Goal: Browse casually

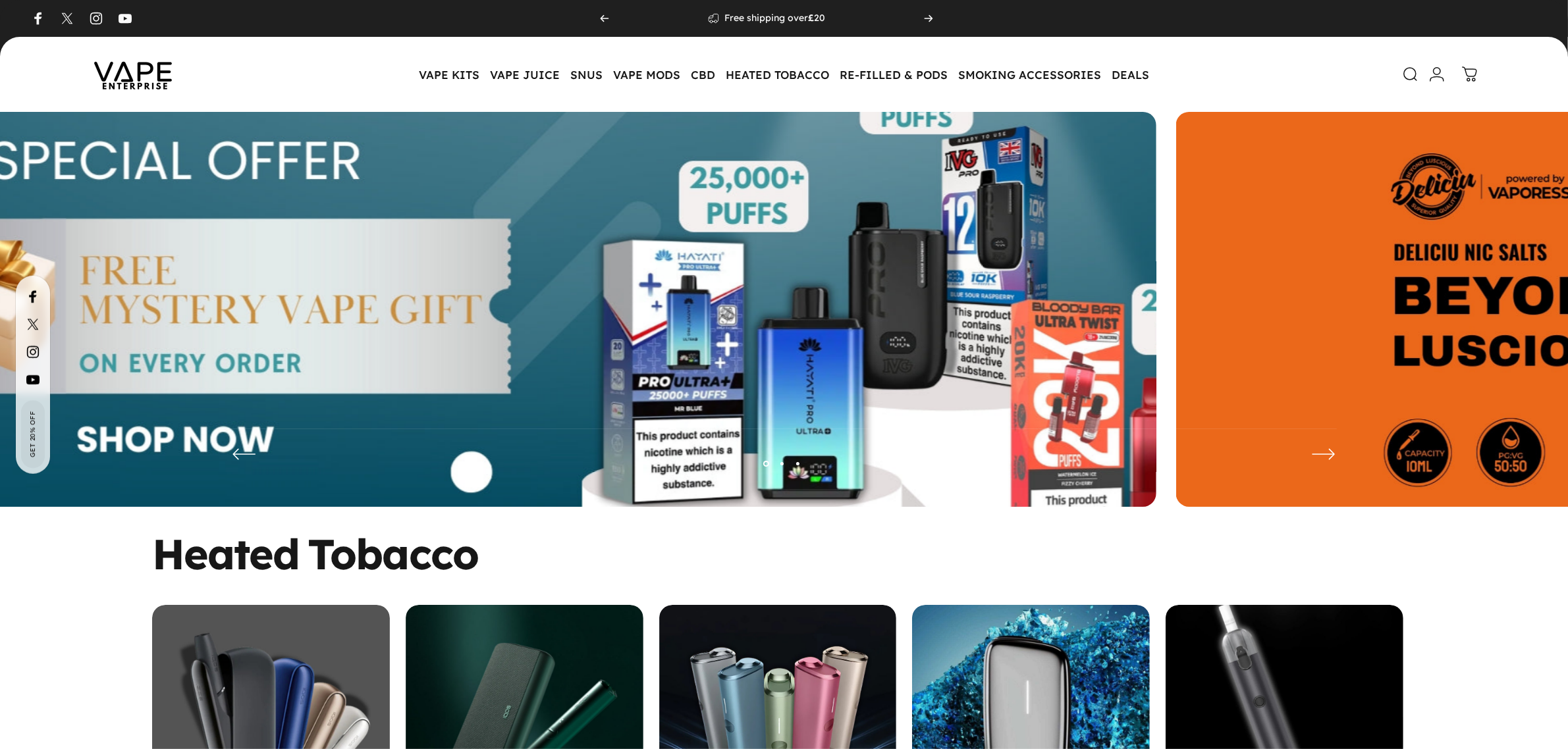
click at [781, 308] on img at bounding box center [530, 319] width 1626 height 539
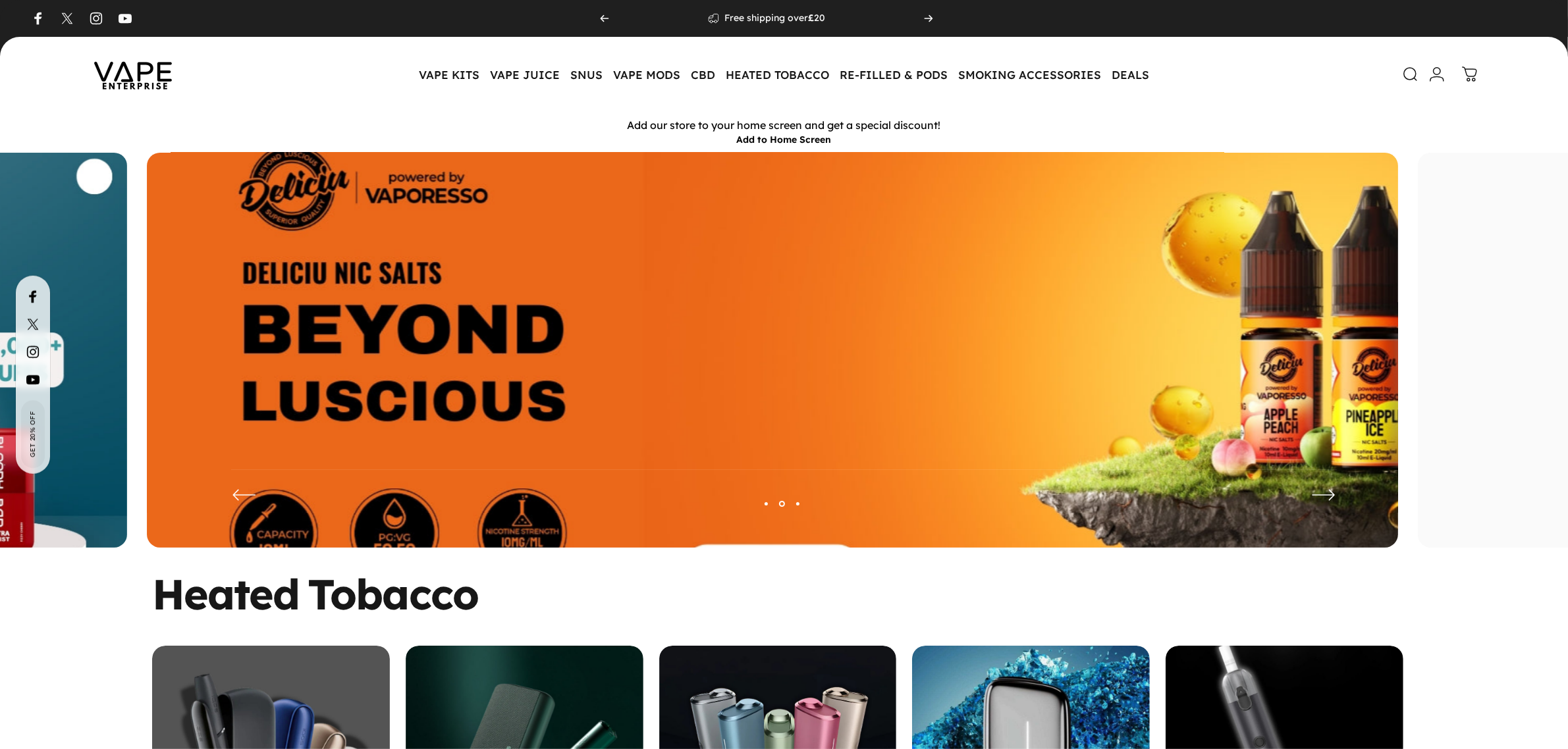
click at [756, 307] on img at bounding box center [772, 359] width 1626 height 539
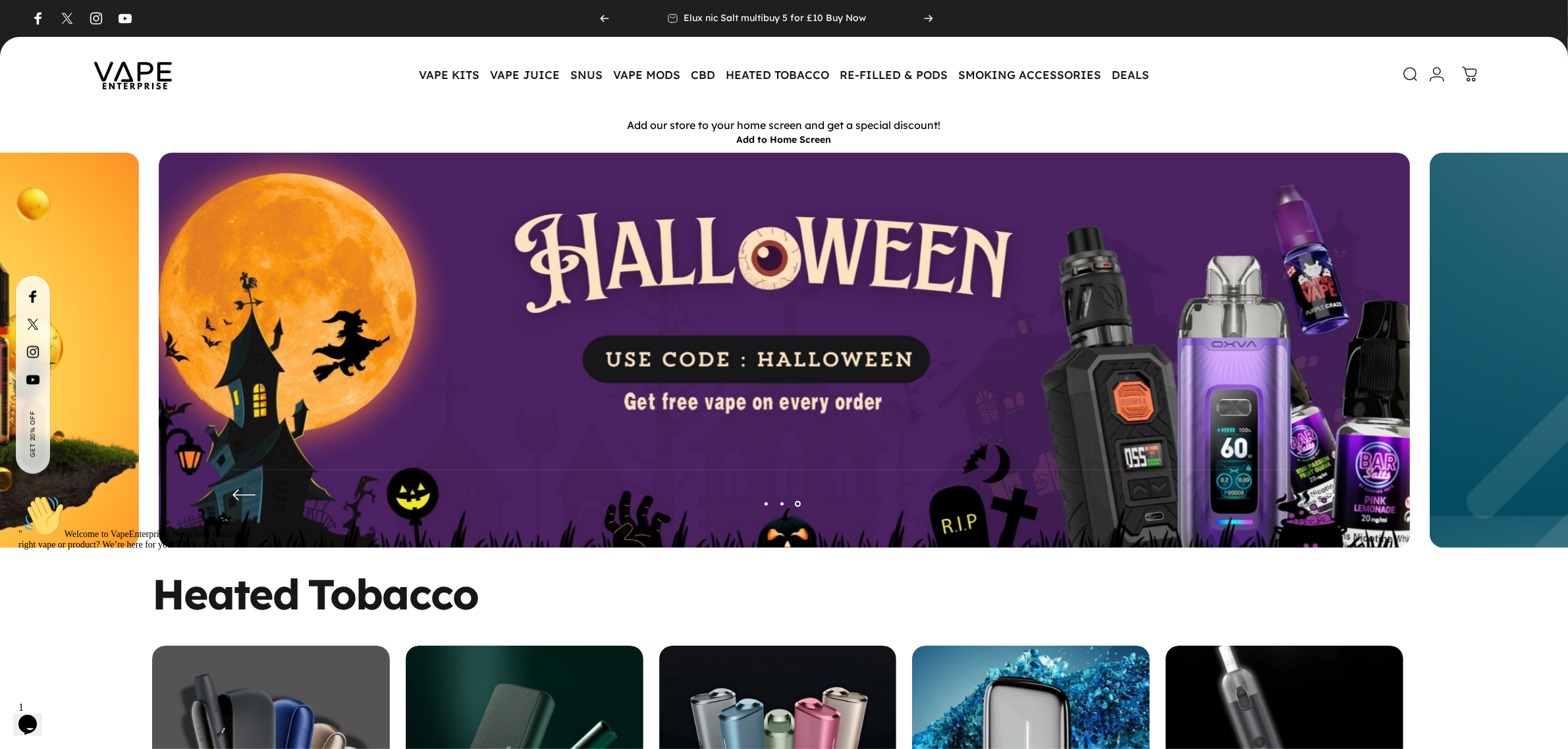
click at [693, 369] on img at bounding box center [784, 360] width 1251 height 414
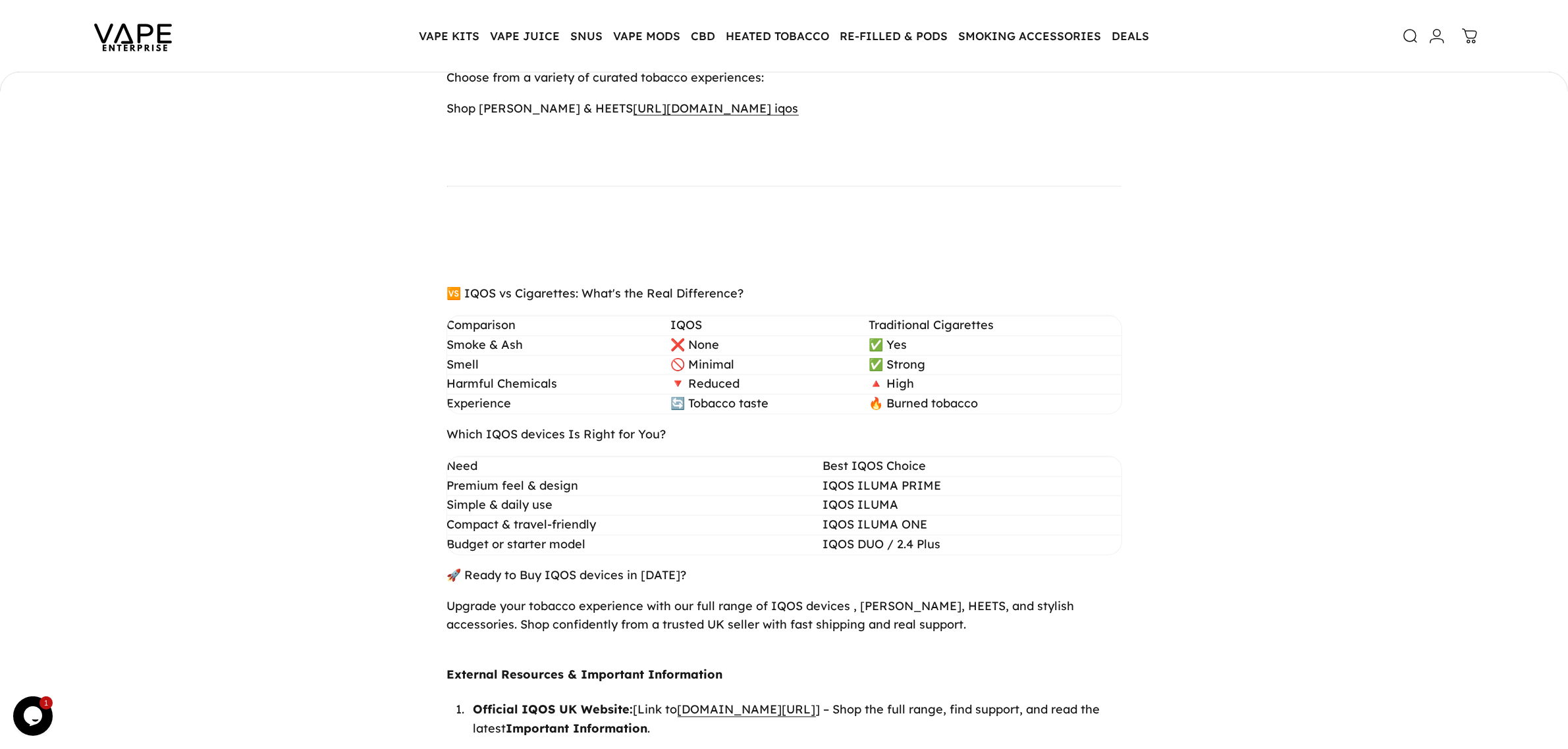
scroll to position [2797, 0]
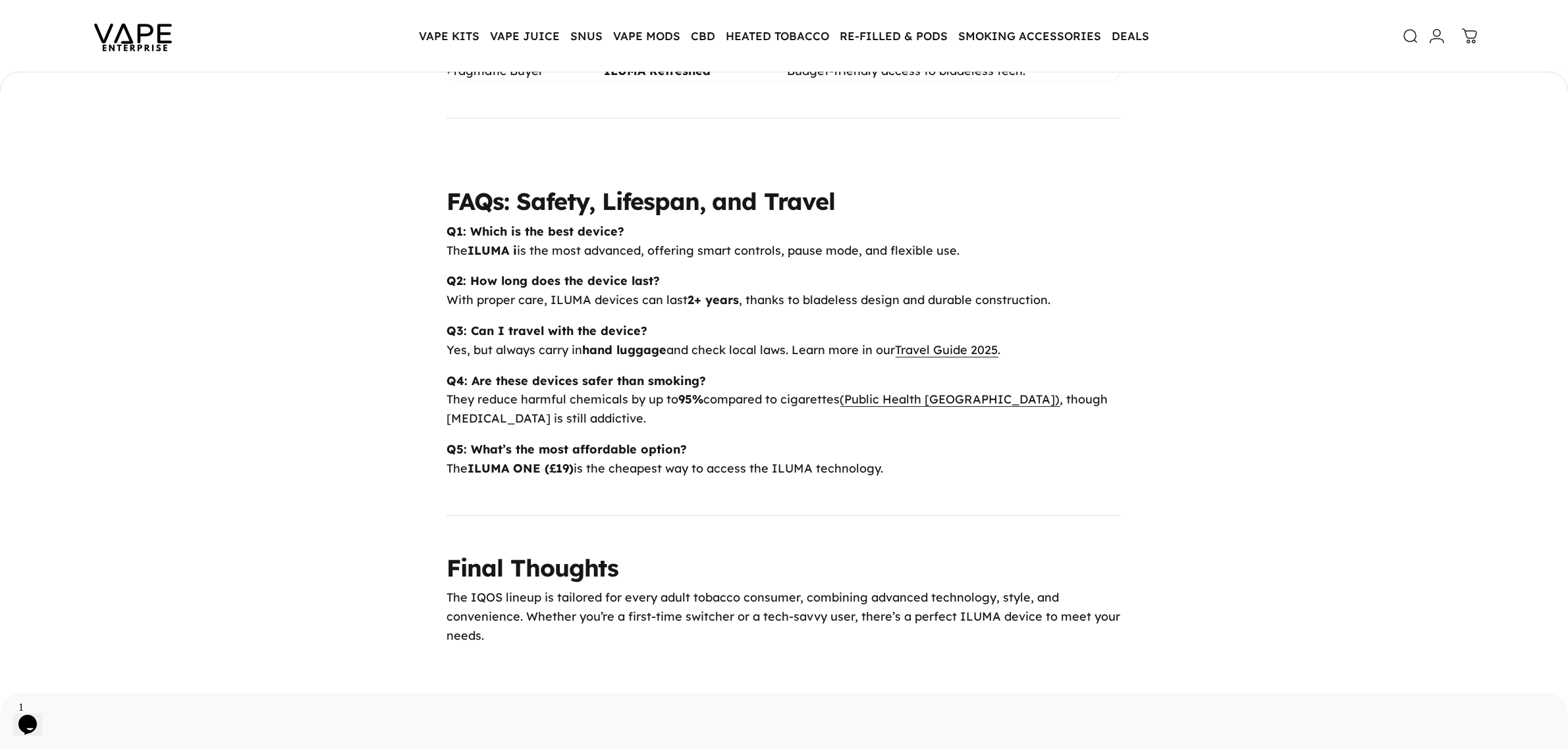
scroll to position [5428, 0]
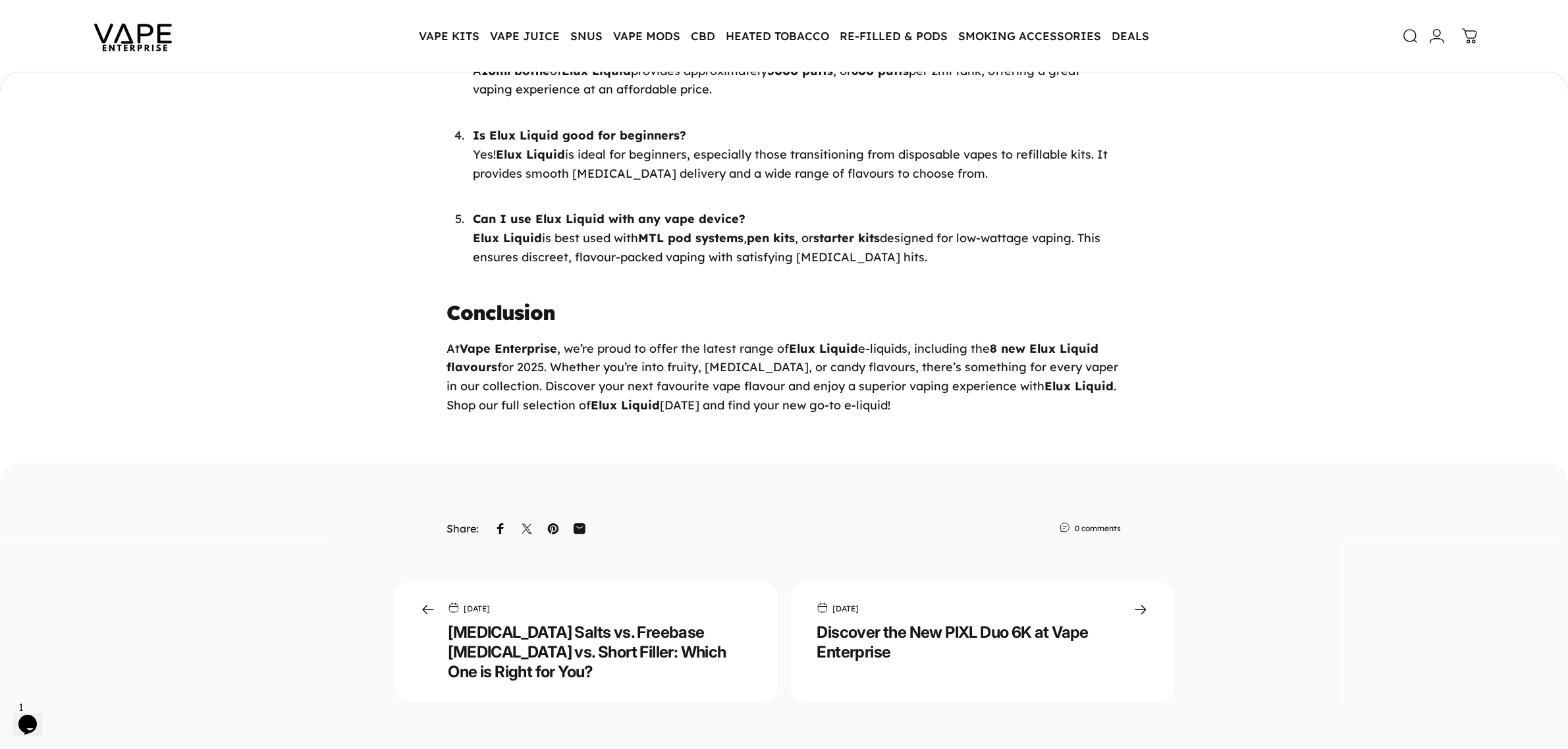
scroll to position [3741, 0]
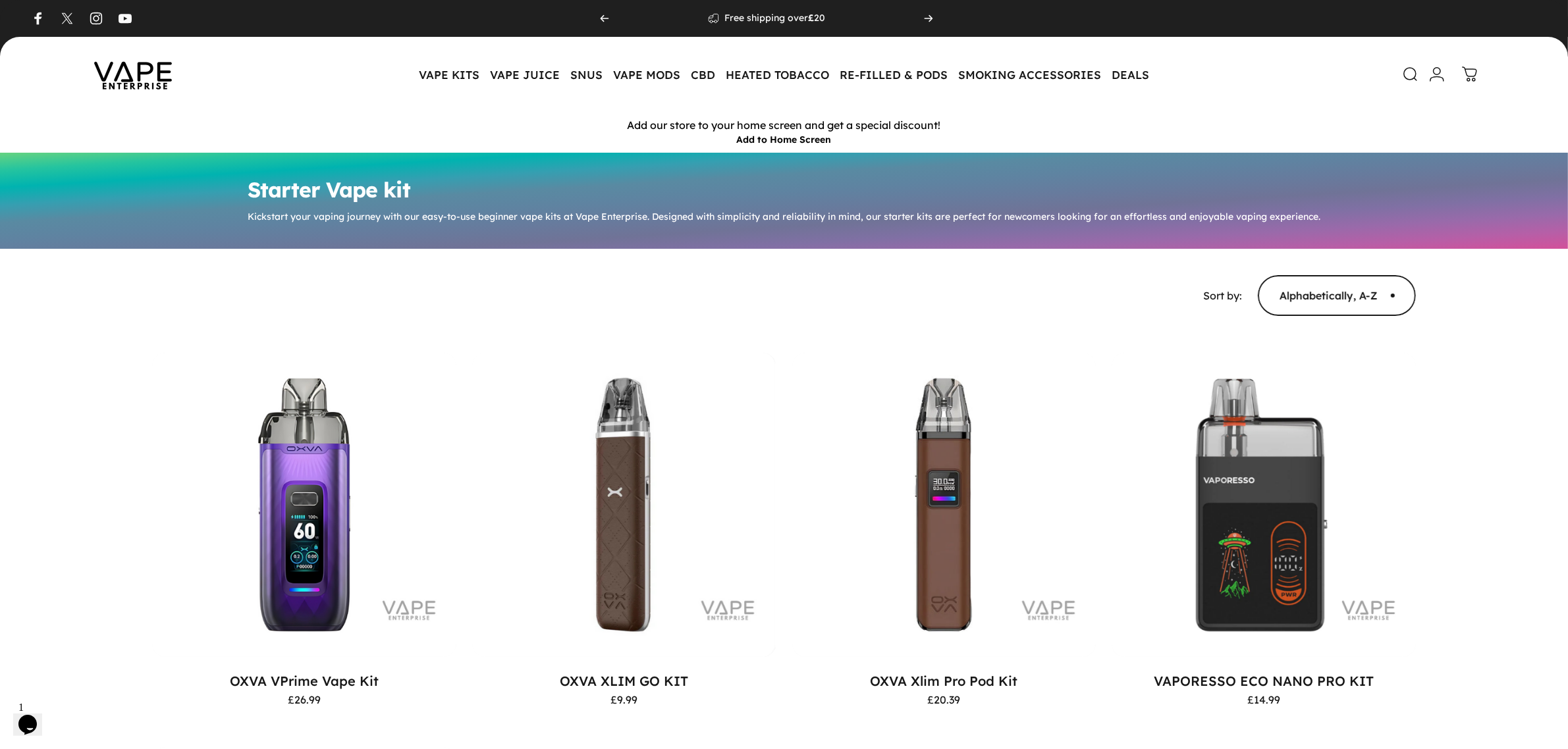
click at [156, 79] on img at bounding box center [132, 74] width 119 height 62
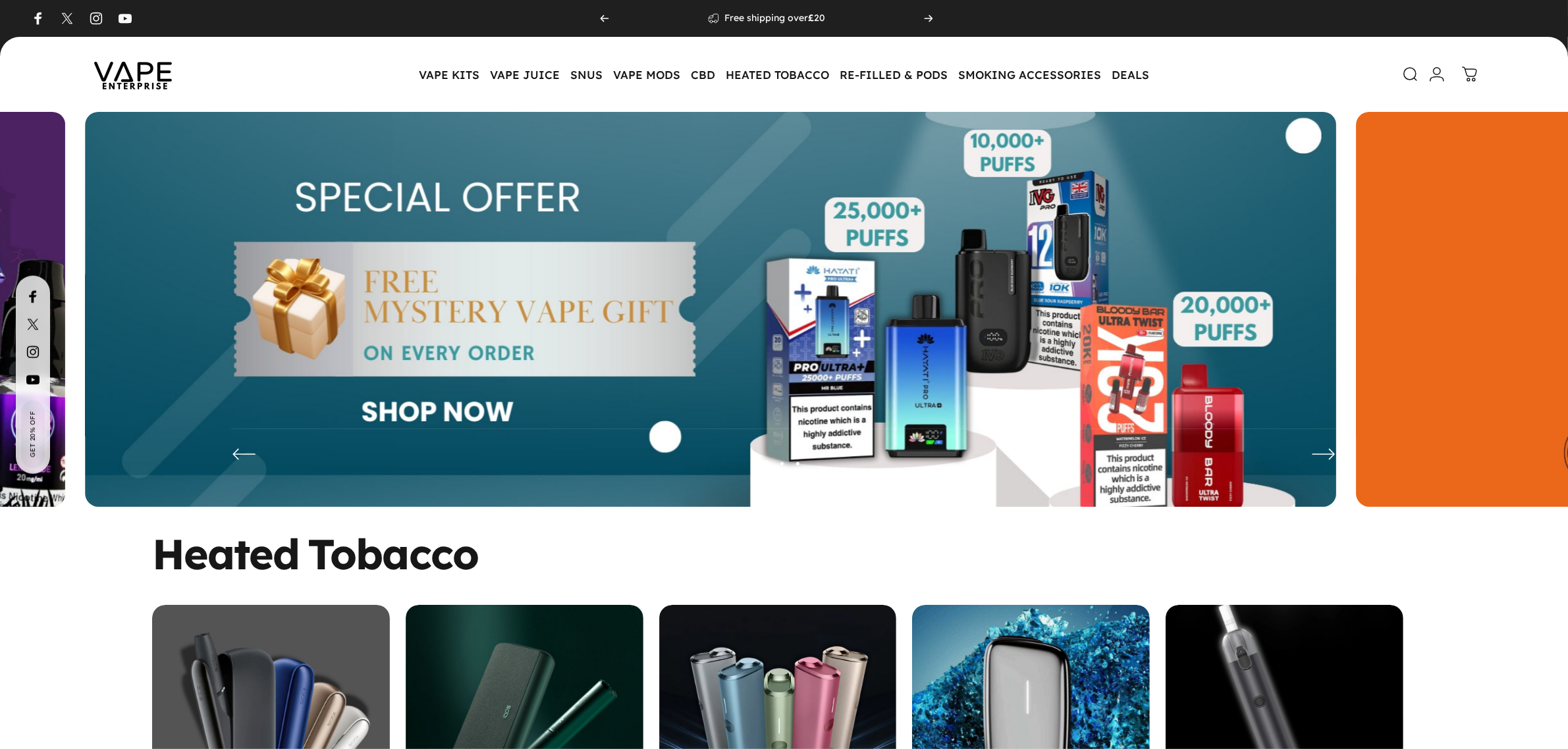
click at [821, 322] on img at bounding box center [710, 319] width 1251 height 414
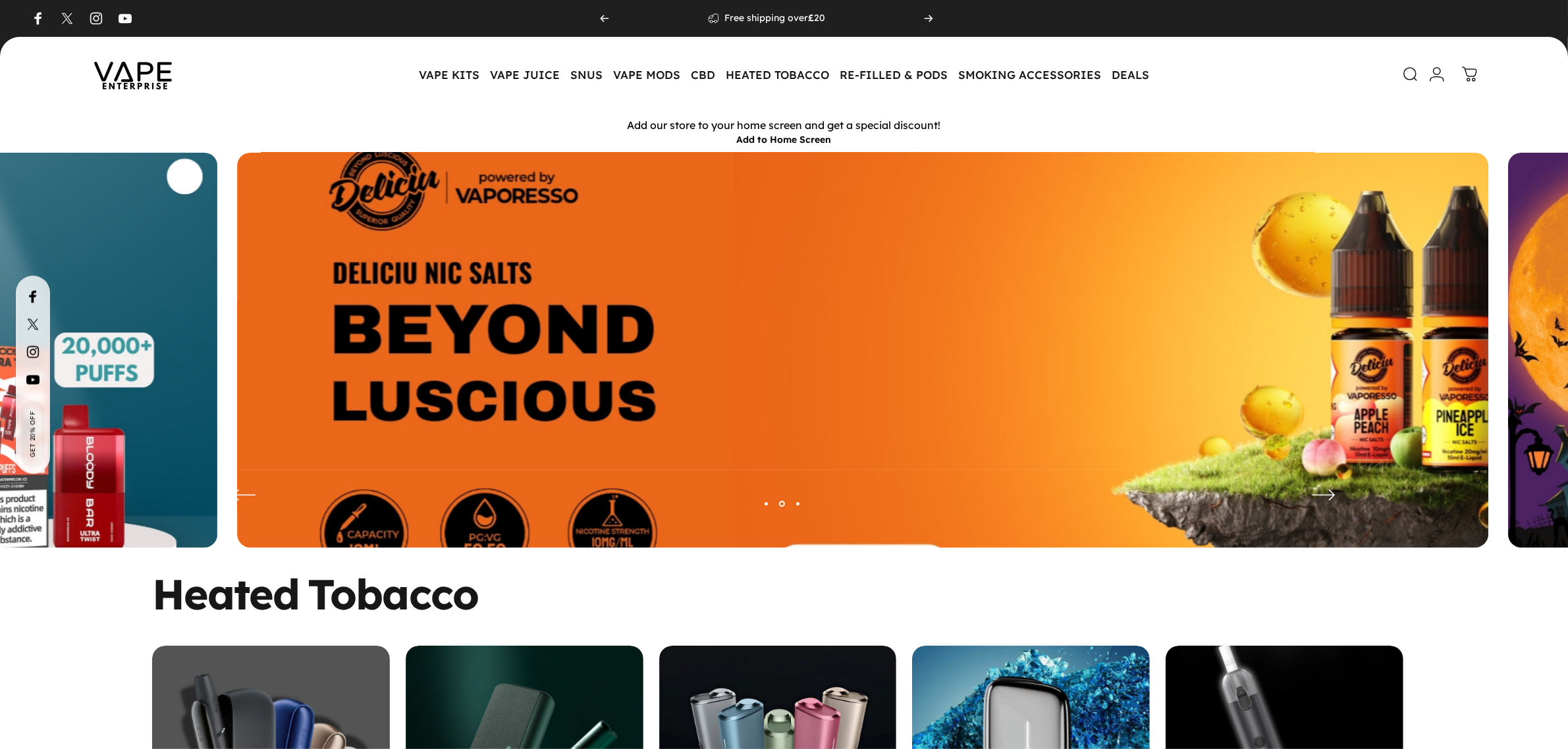
click at [271, 249] on img at bounding box center [862, 359] width 1626 height 539
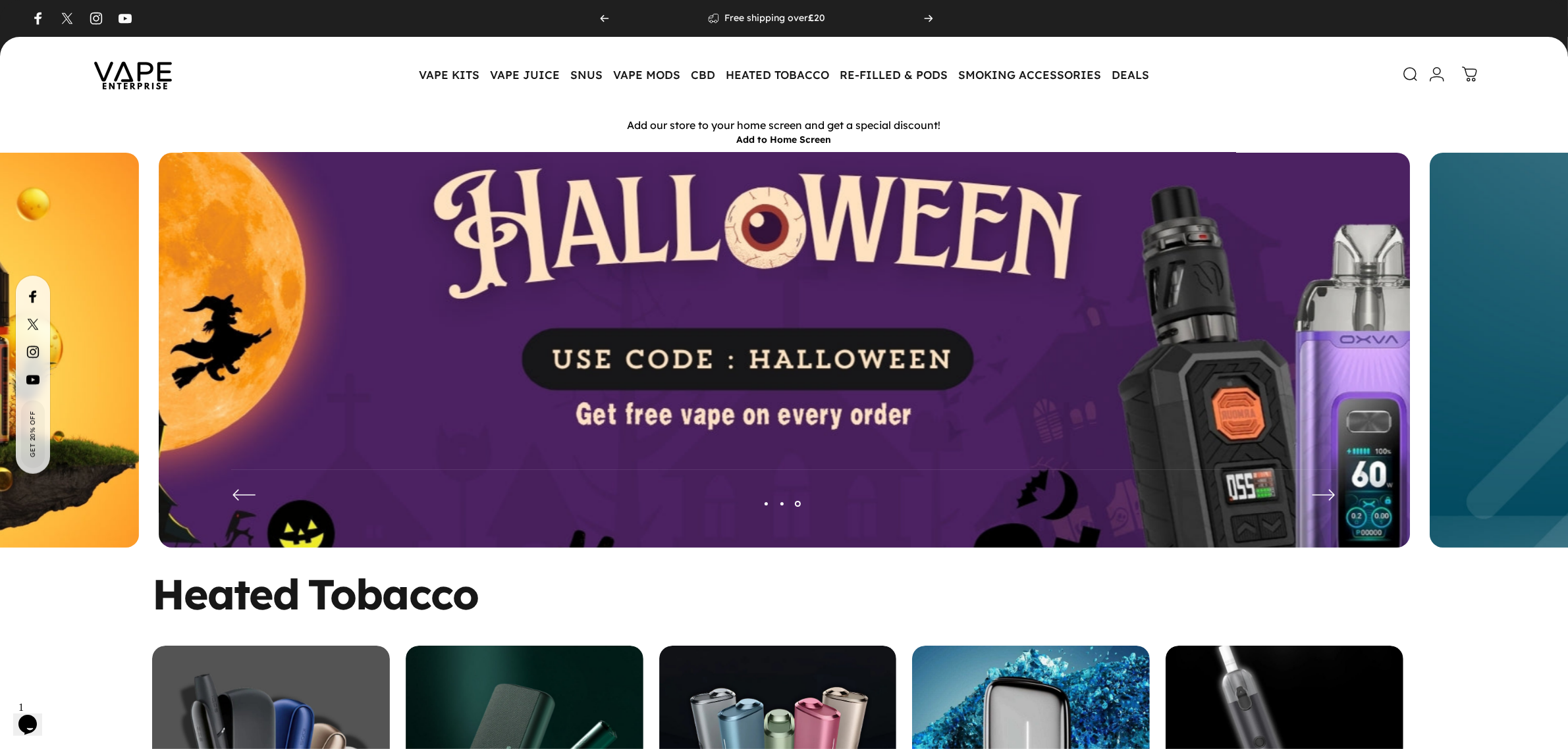
click at [756, 349] on img at bounding box center [784, 359] width 1626 height 539
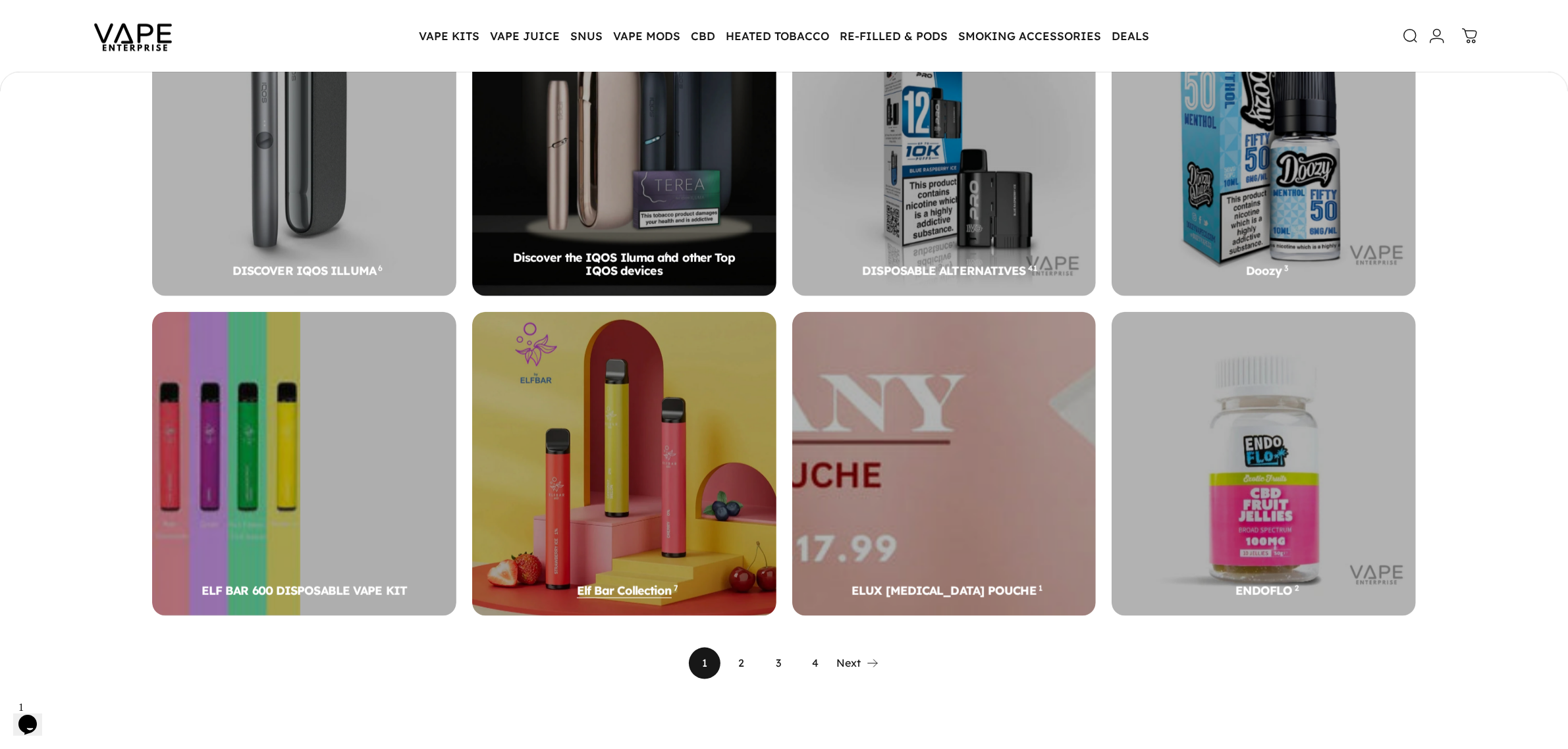
scroll to position [1888, 0]
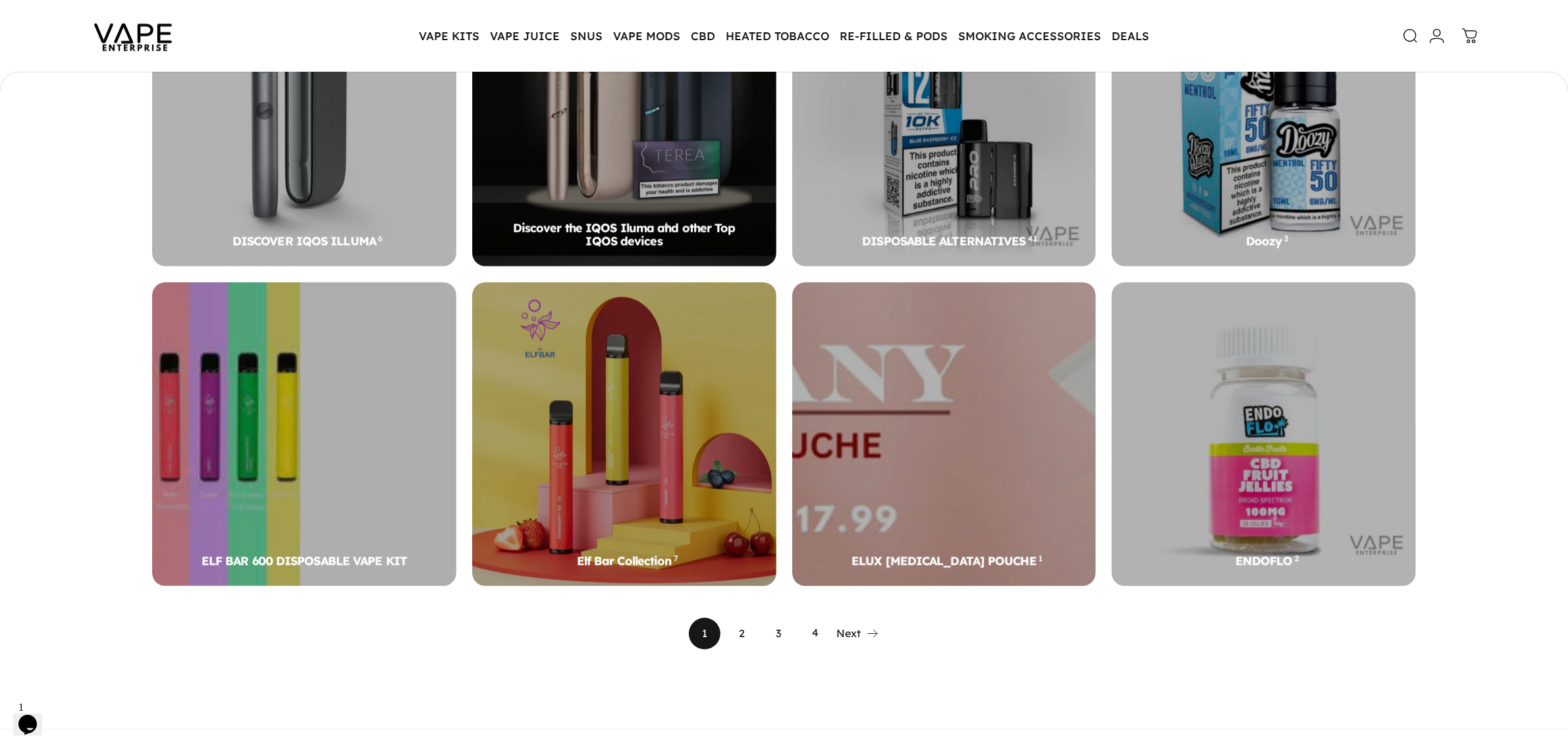
click at [742, 618] on link "2" at bounding box center [741, 633] width 31 height 31
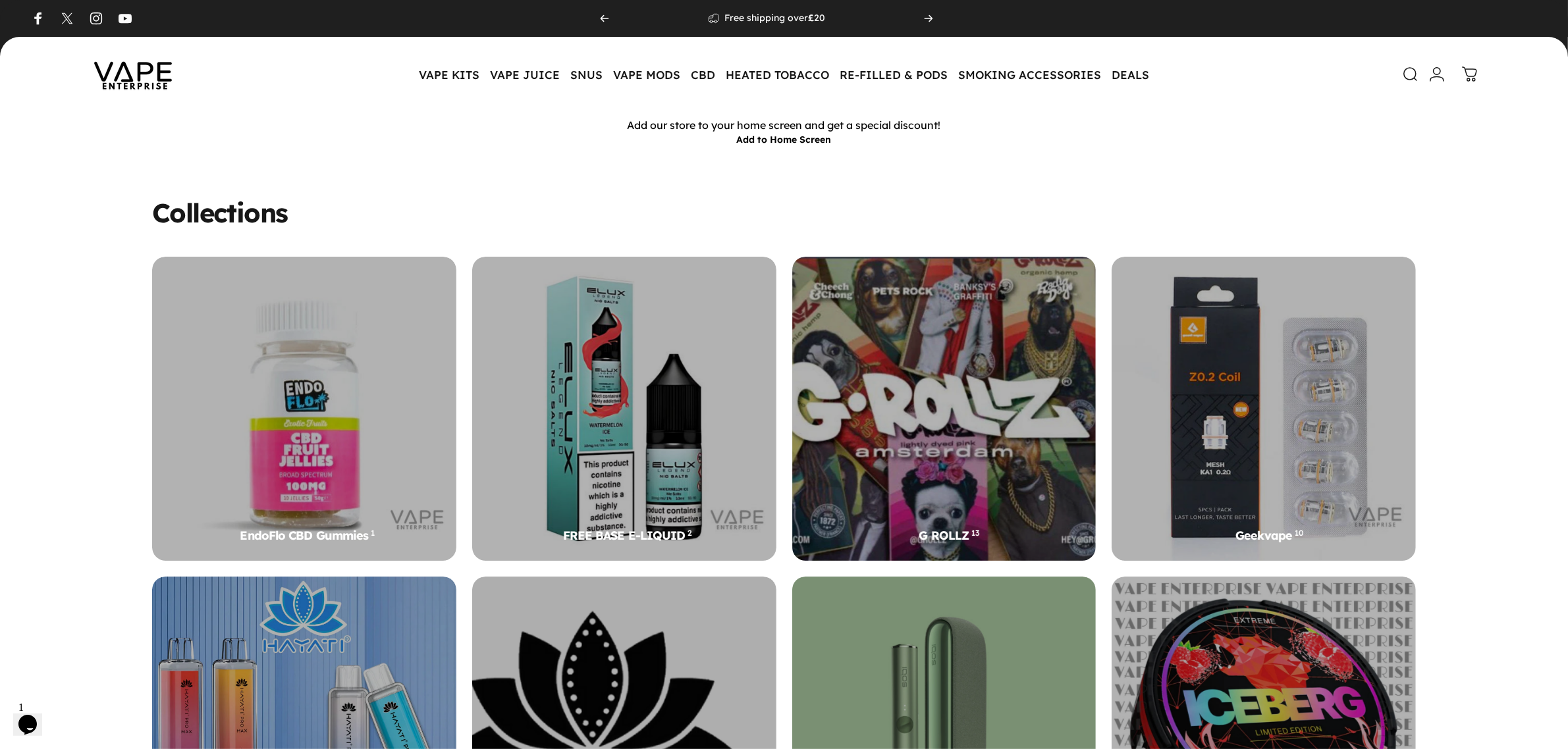
click at [140, 84] on img at bounding box center [132, 74] width 119 height 62
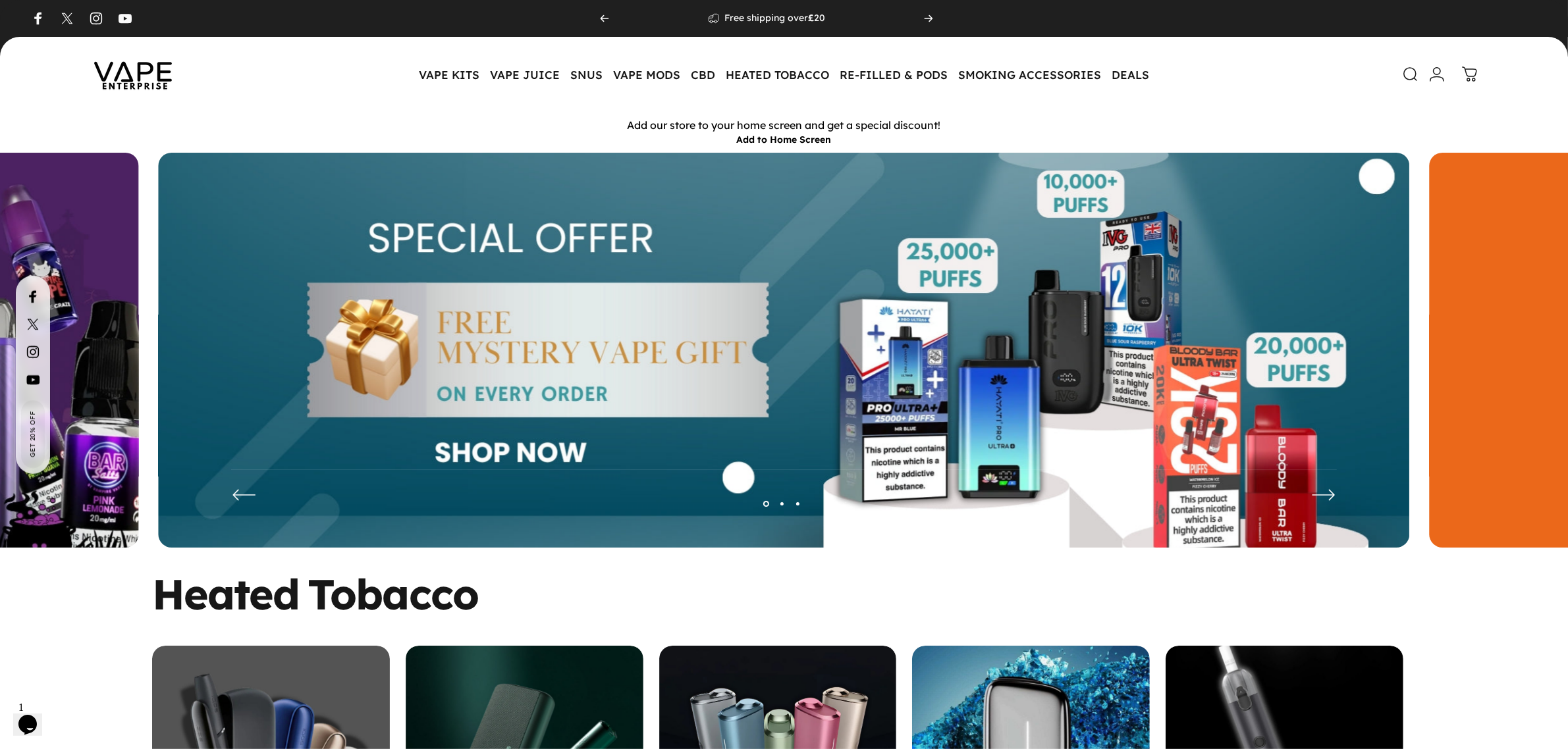
click at [236, 492] on img at bounding box center [783, 360] width 1251 height 414
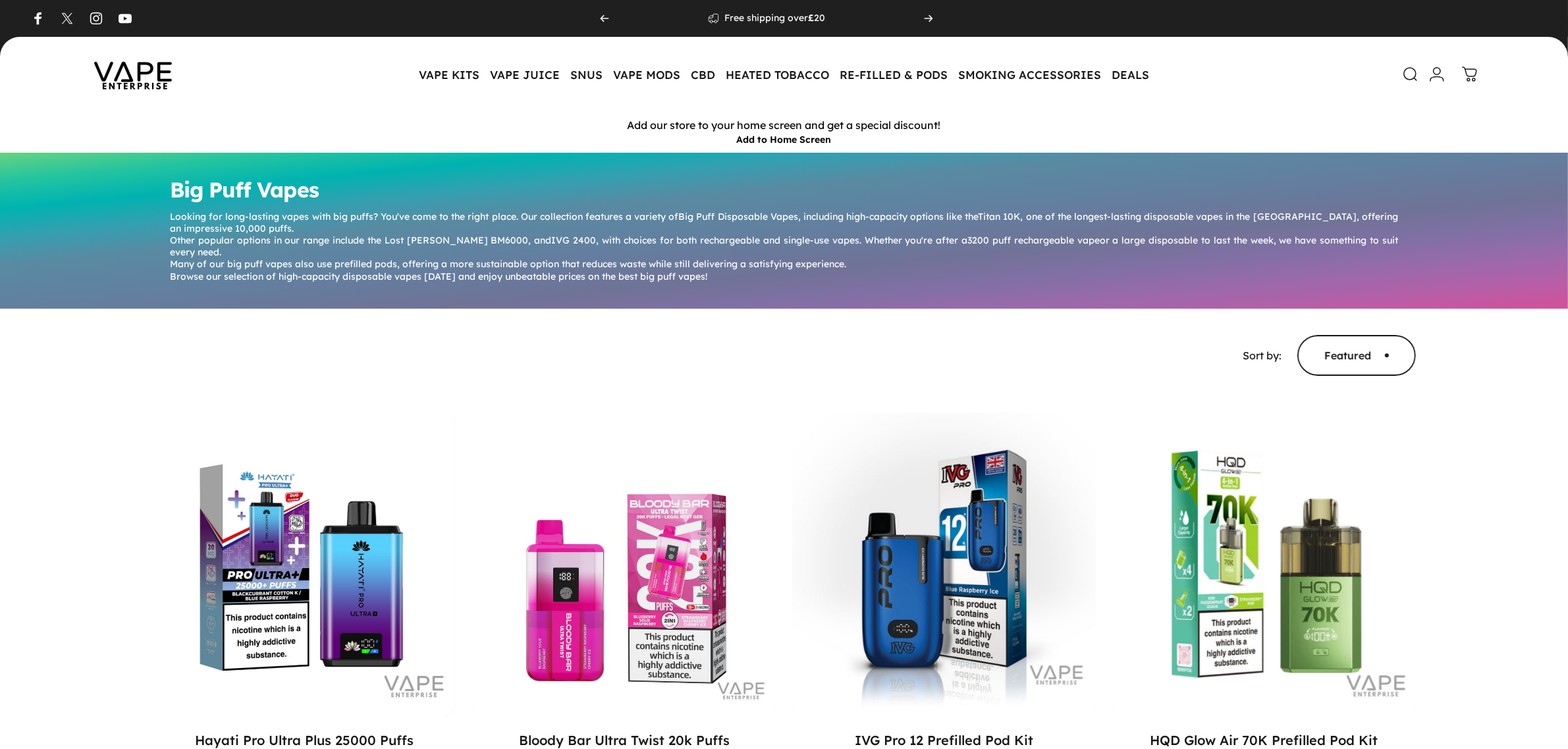
click at [150, 71] on img at bounding box center [132, 74] width 119 height 62
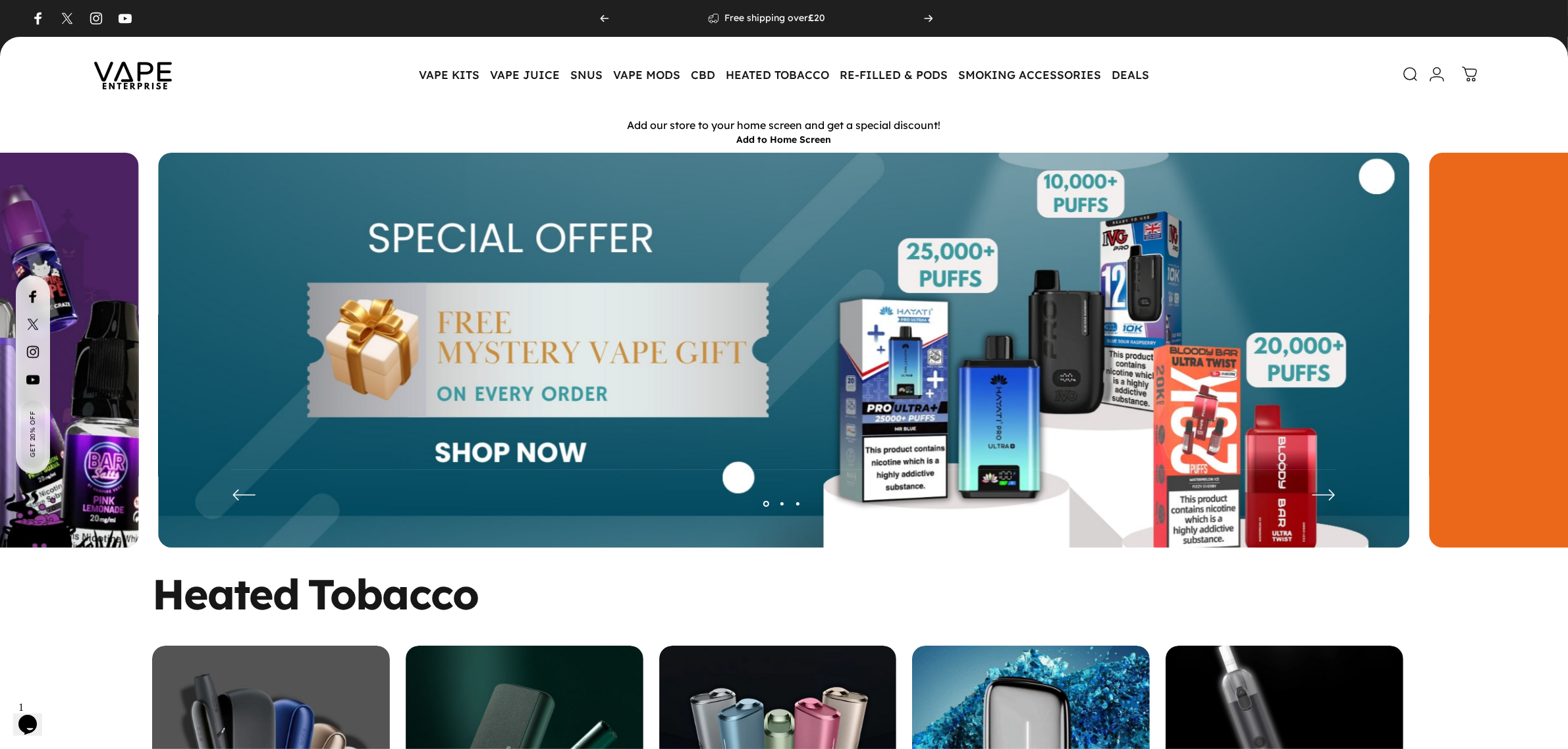
click at [249, 490] on icon "Previous" at bounding box center [244, 494] width 26 height 26
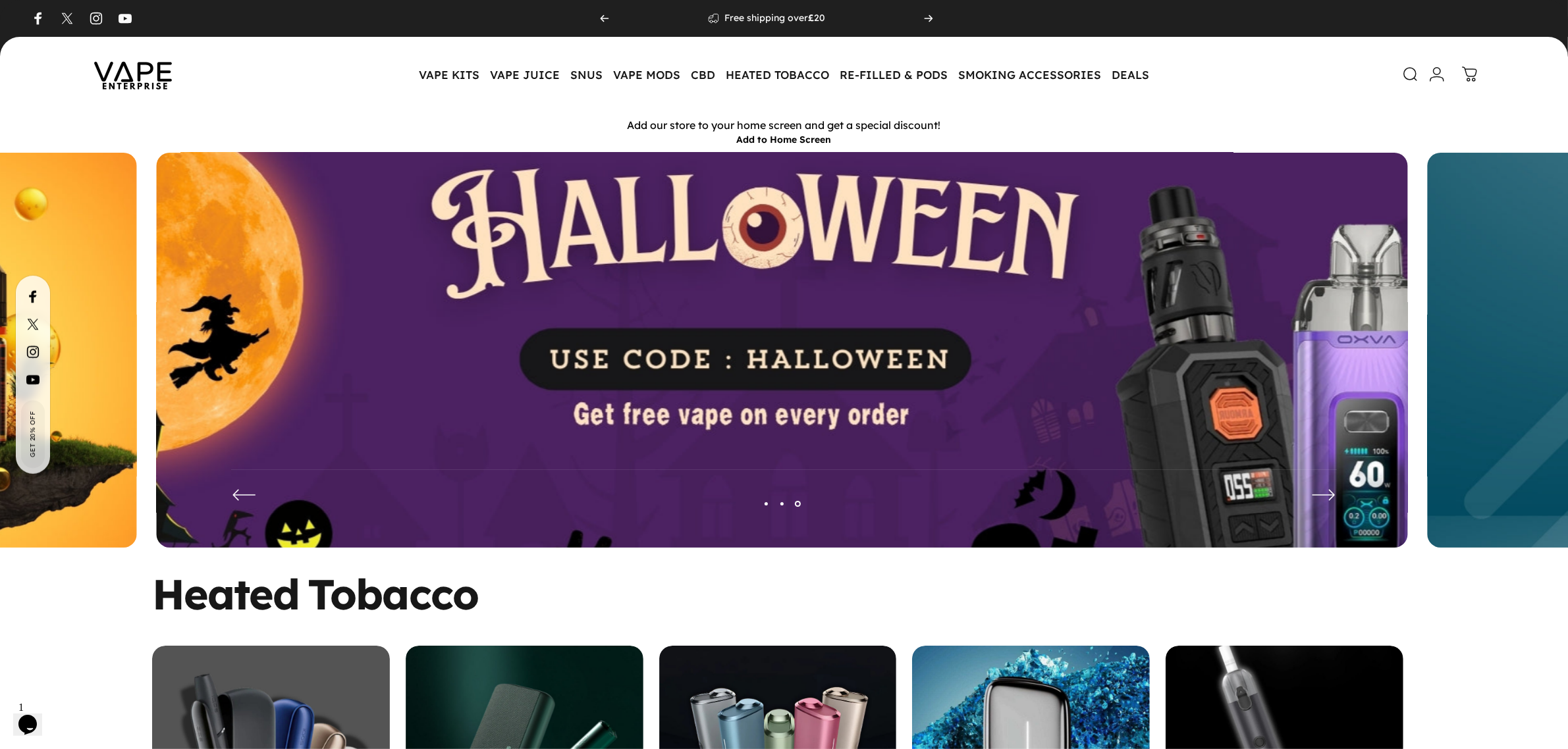
click at [685, 346] on img at bounding box center [781, 359] width 1626 height 539
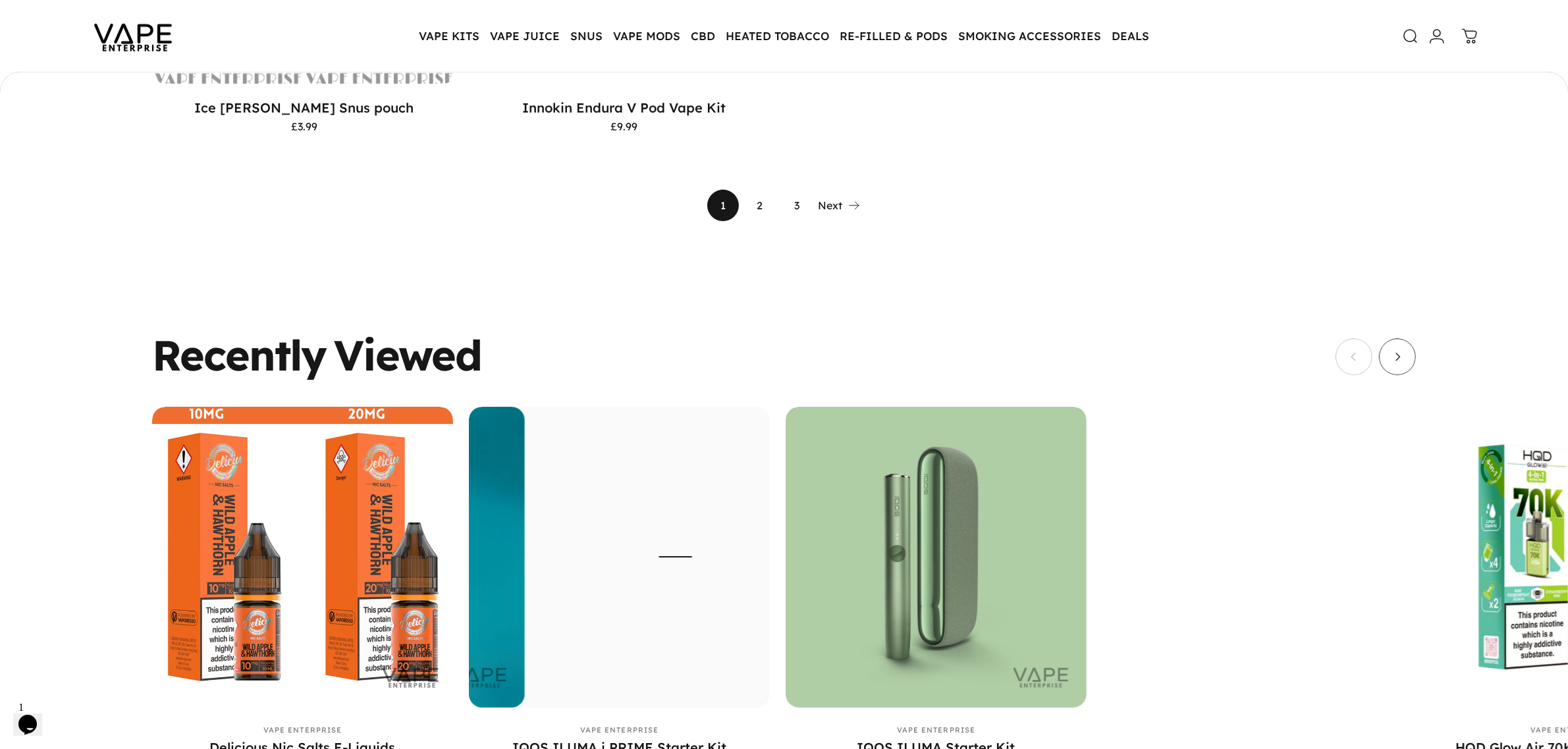
scroll to position [5137, 0]
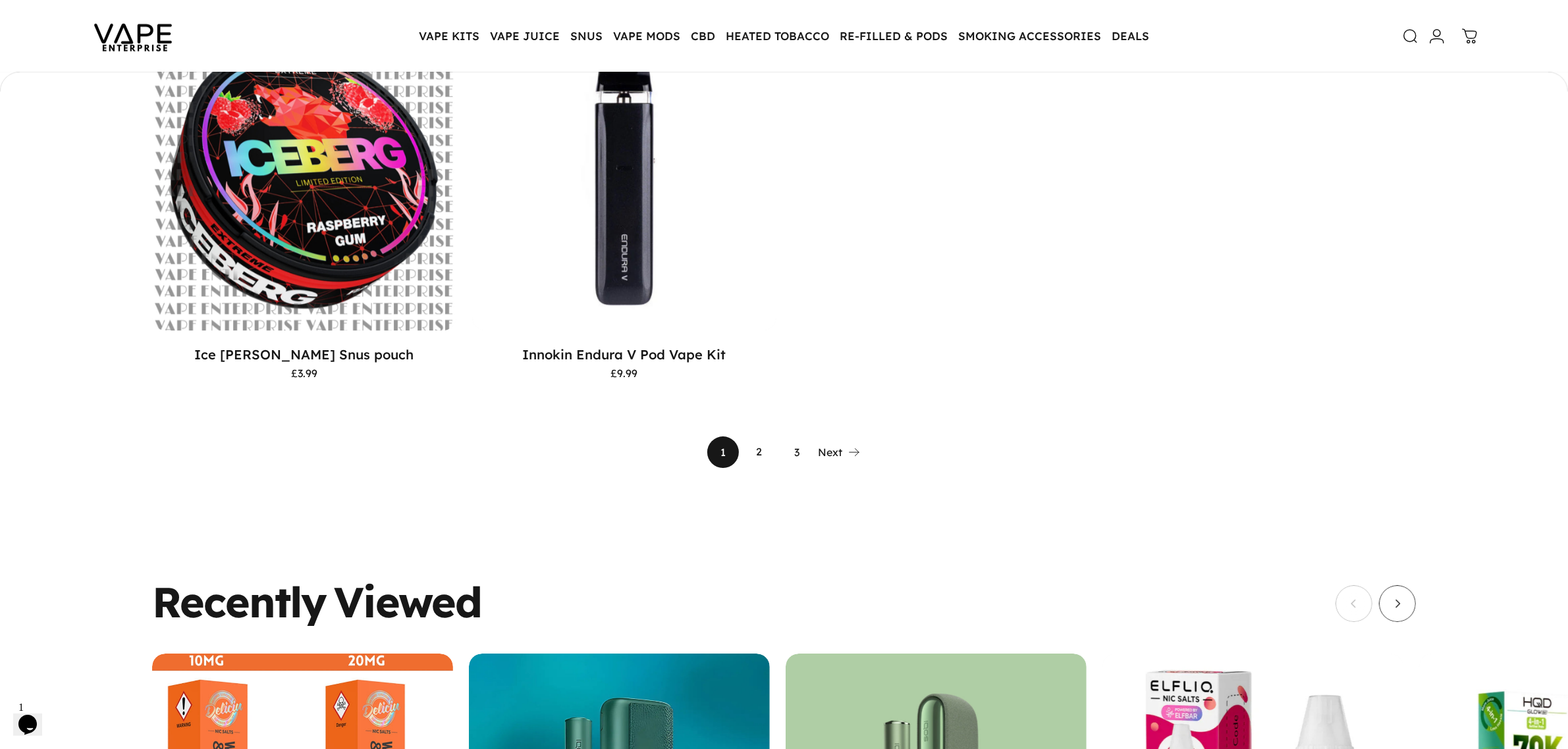
click at [755, 436] on link "2" at bounding box center [760, 452] width 31 height 31
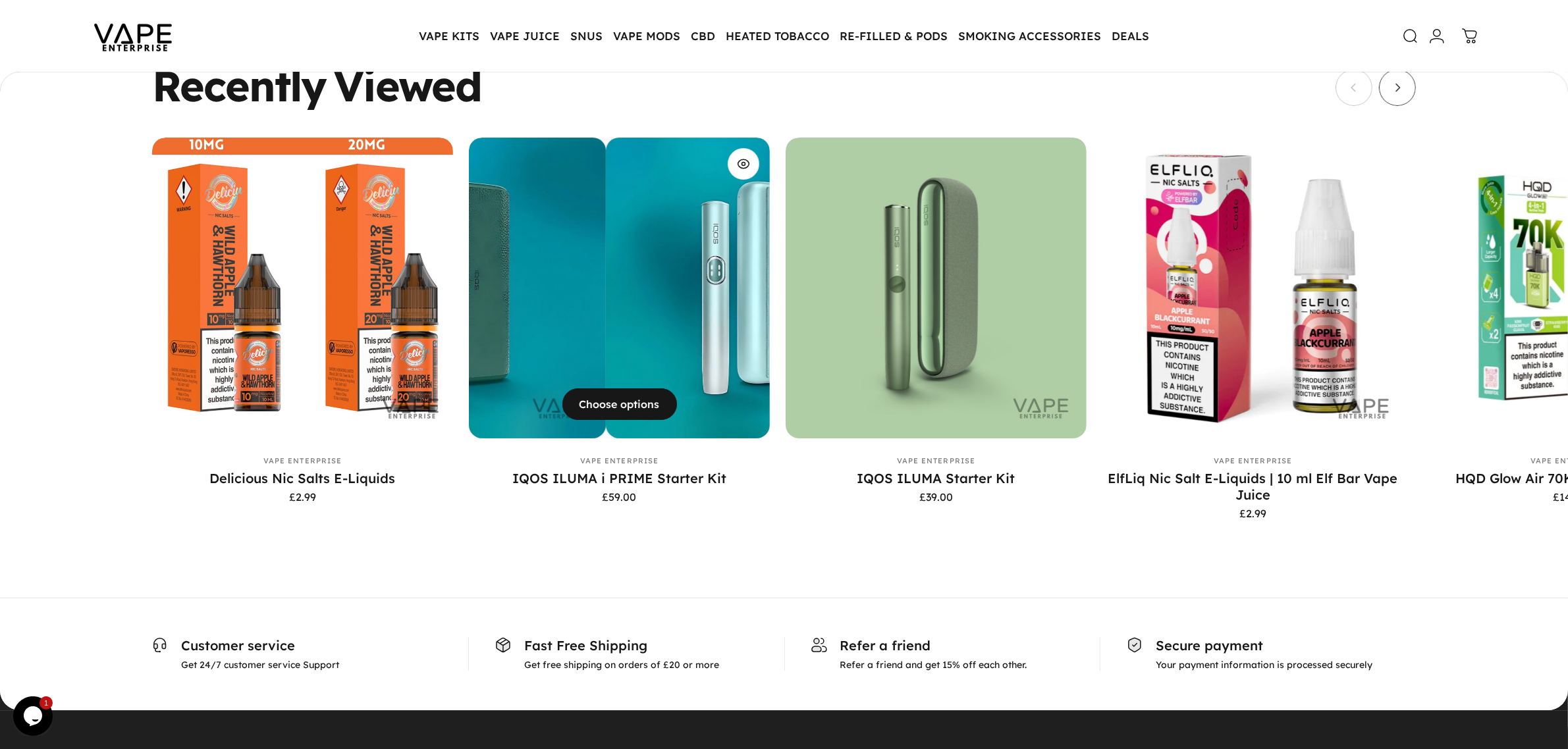
scroll to position [5673, 0]
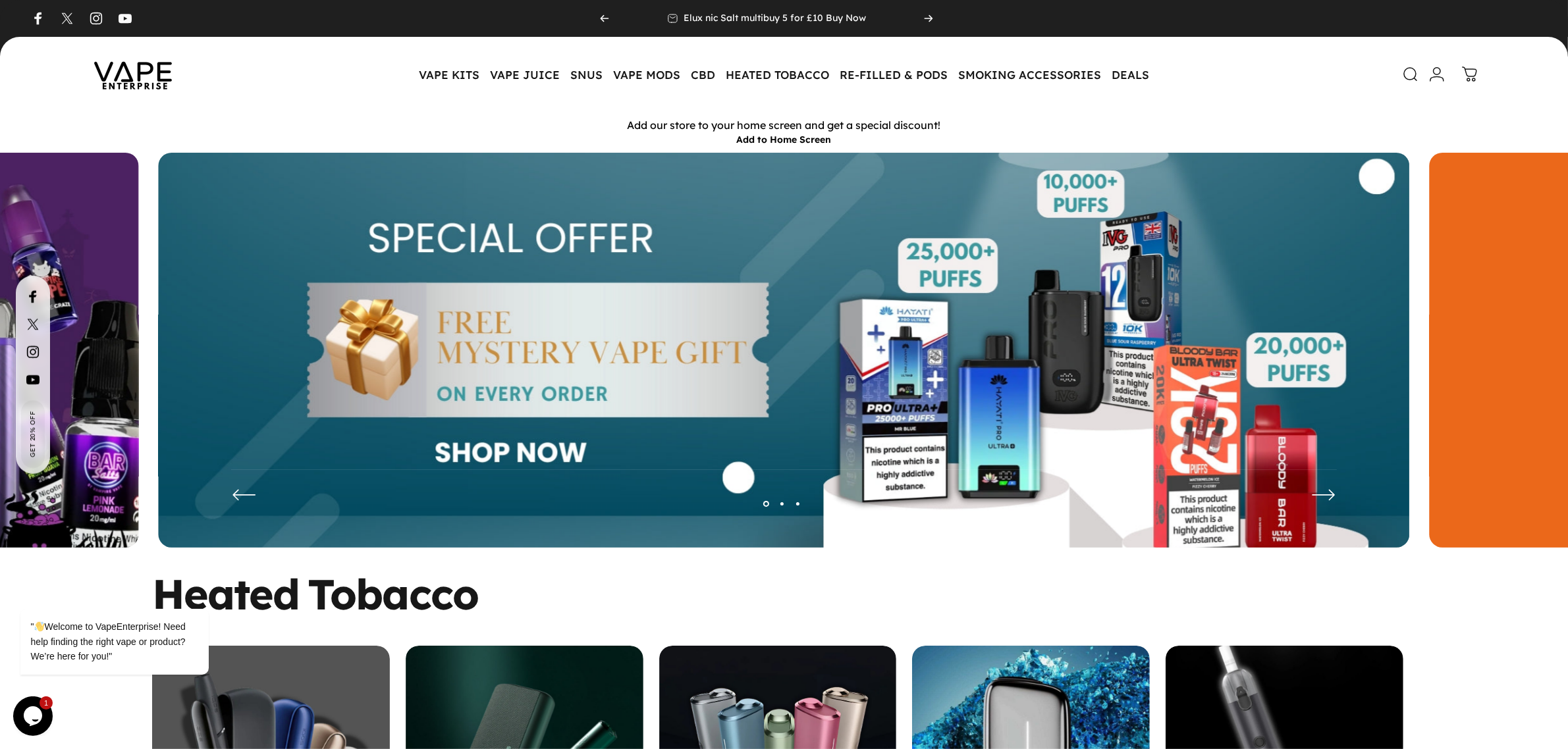
click at [1404, 73] on icon at bounding box center [1409, 73] width 12 height 12
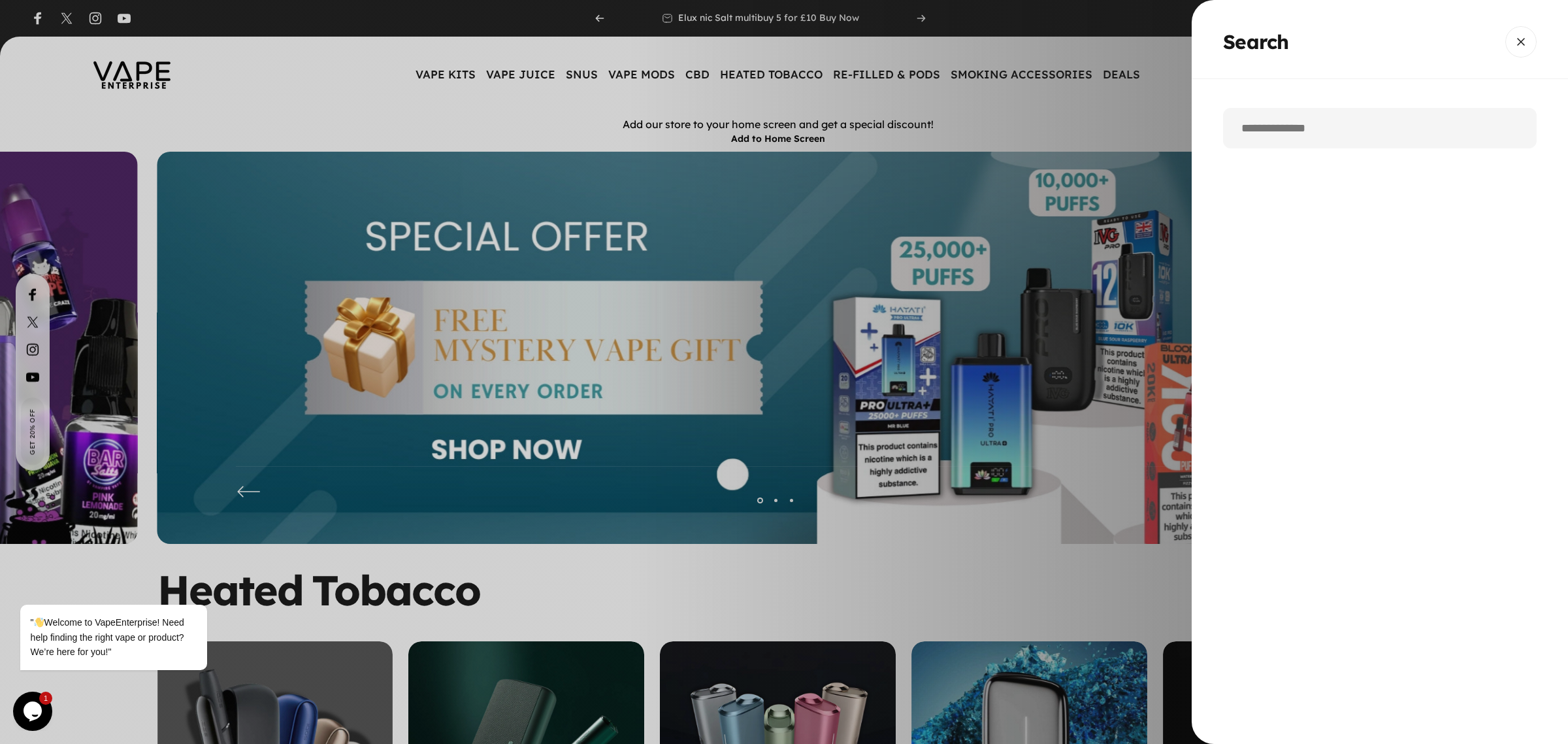
click at [1273, 138] on input "Search" at bounding box center [1380, 128] width 313 height 40
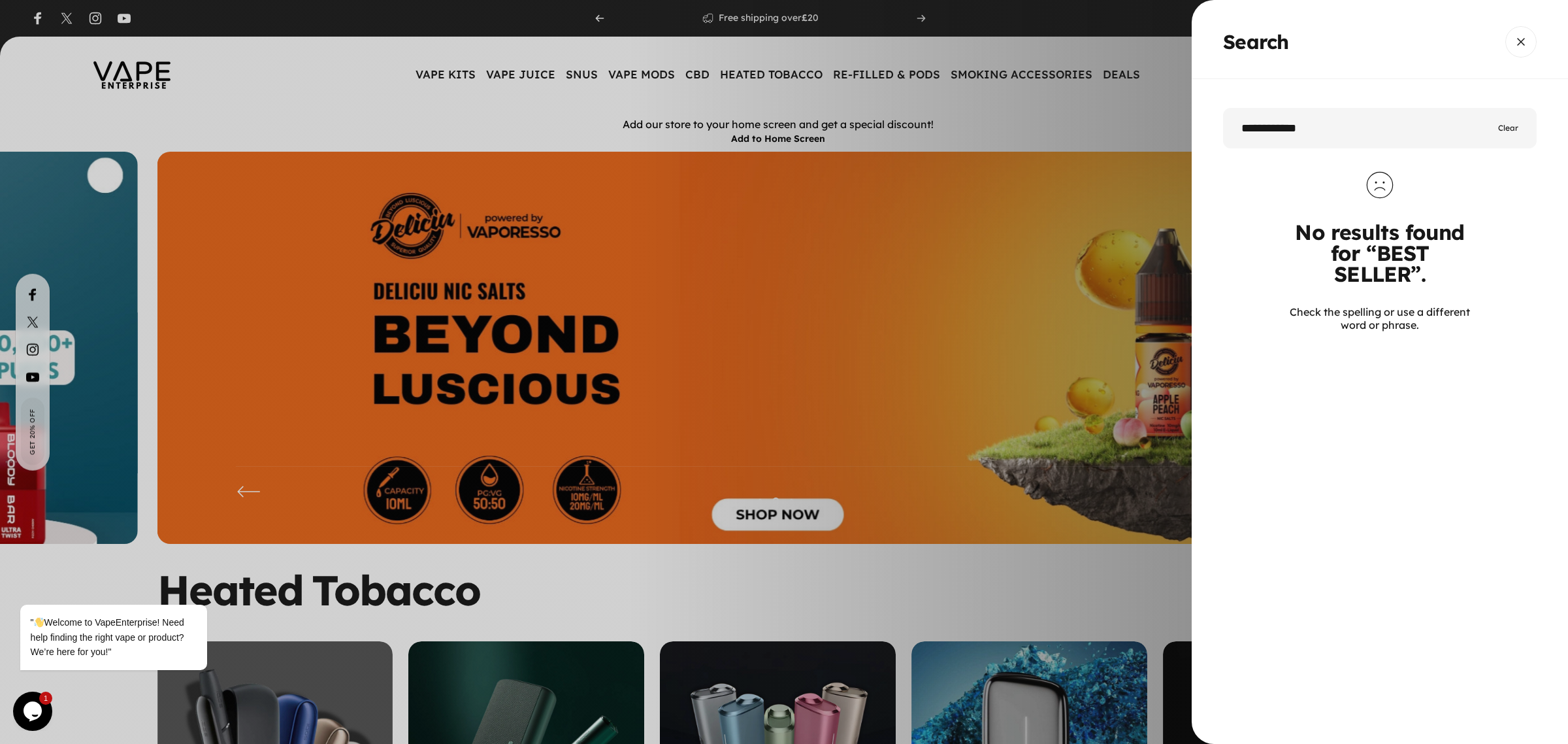
type input "**********"
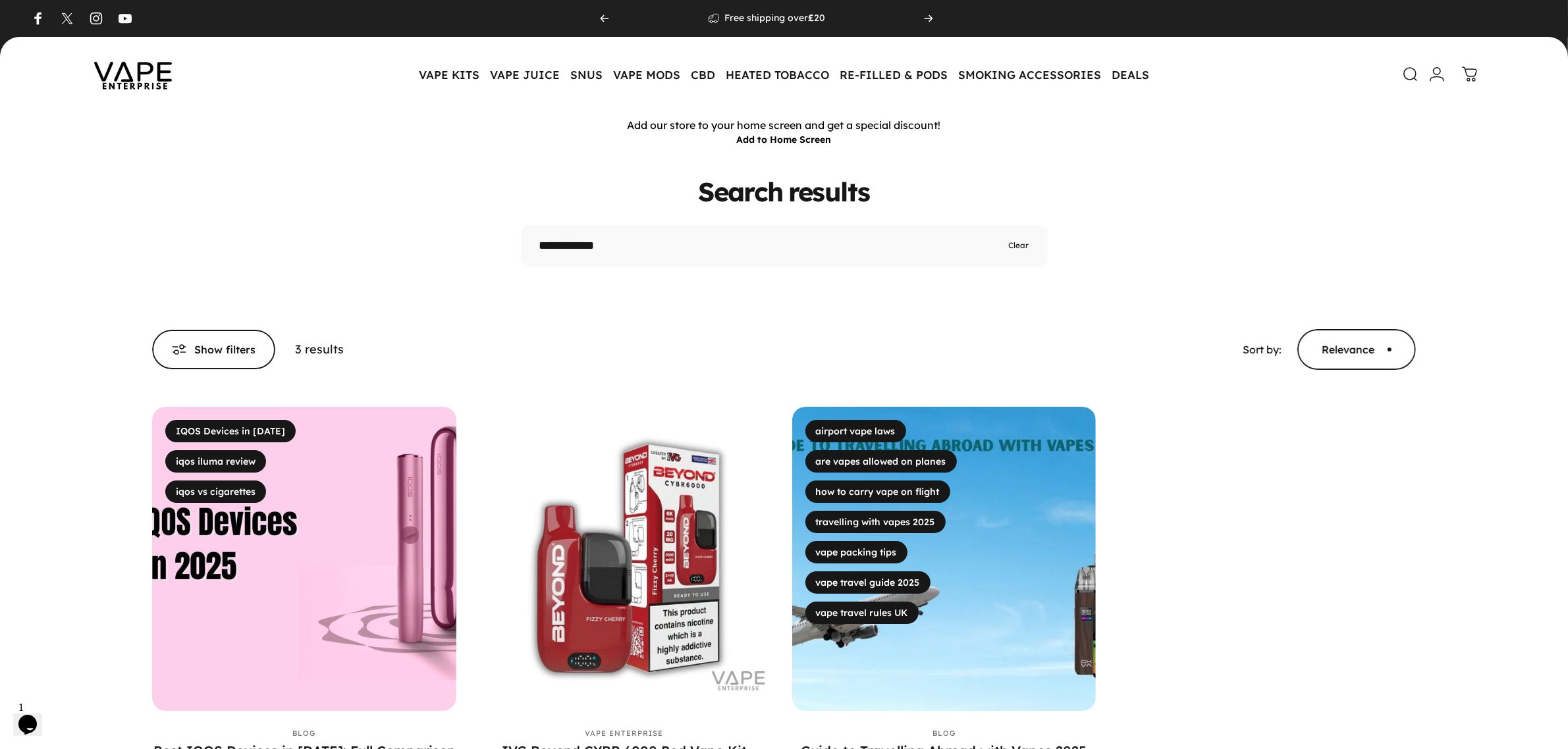
click at [146, 84] on img at bounding box center [132, 74] width 119 height 62
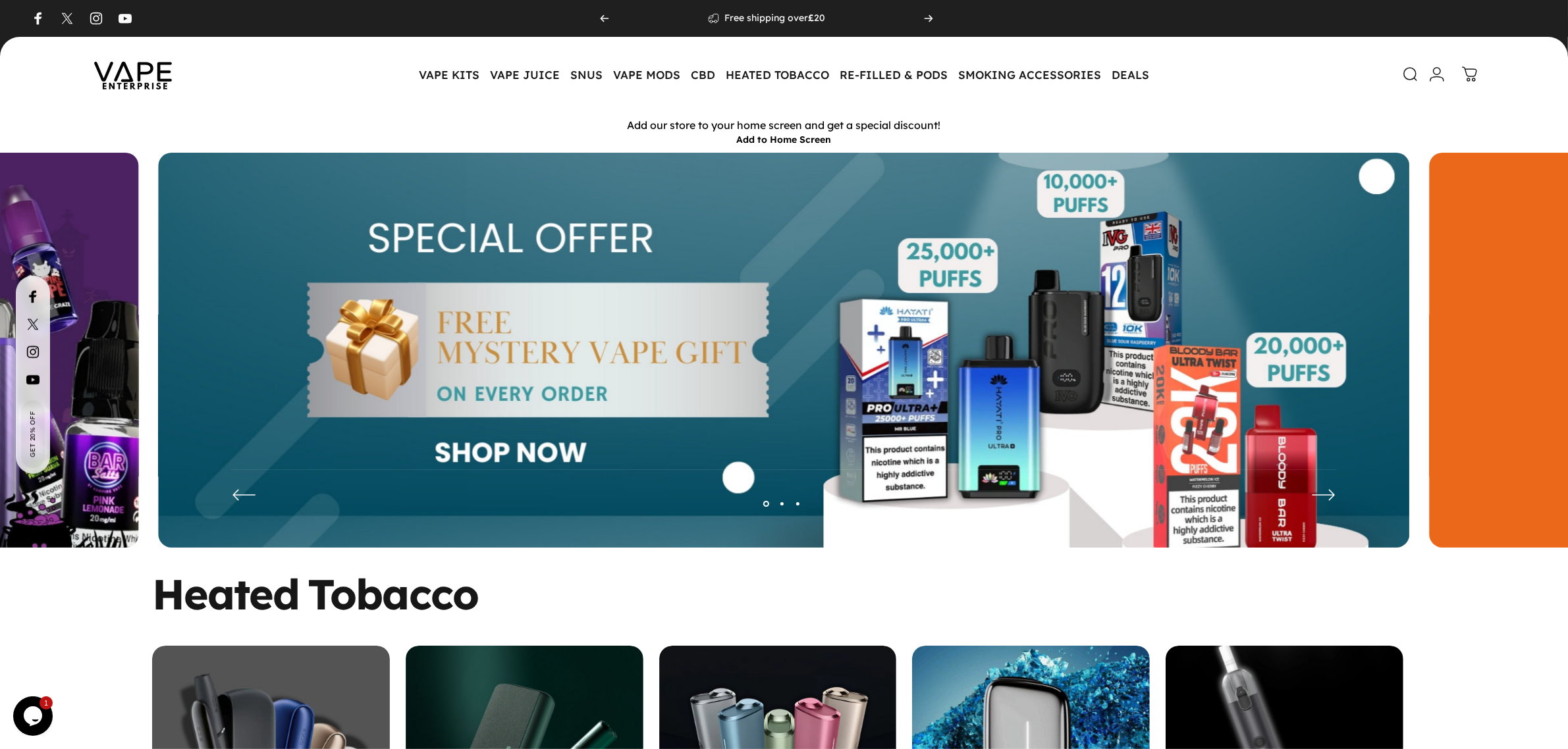
click at [610, 376] on img at bounding box center [783, 360] width 1251 height 414
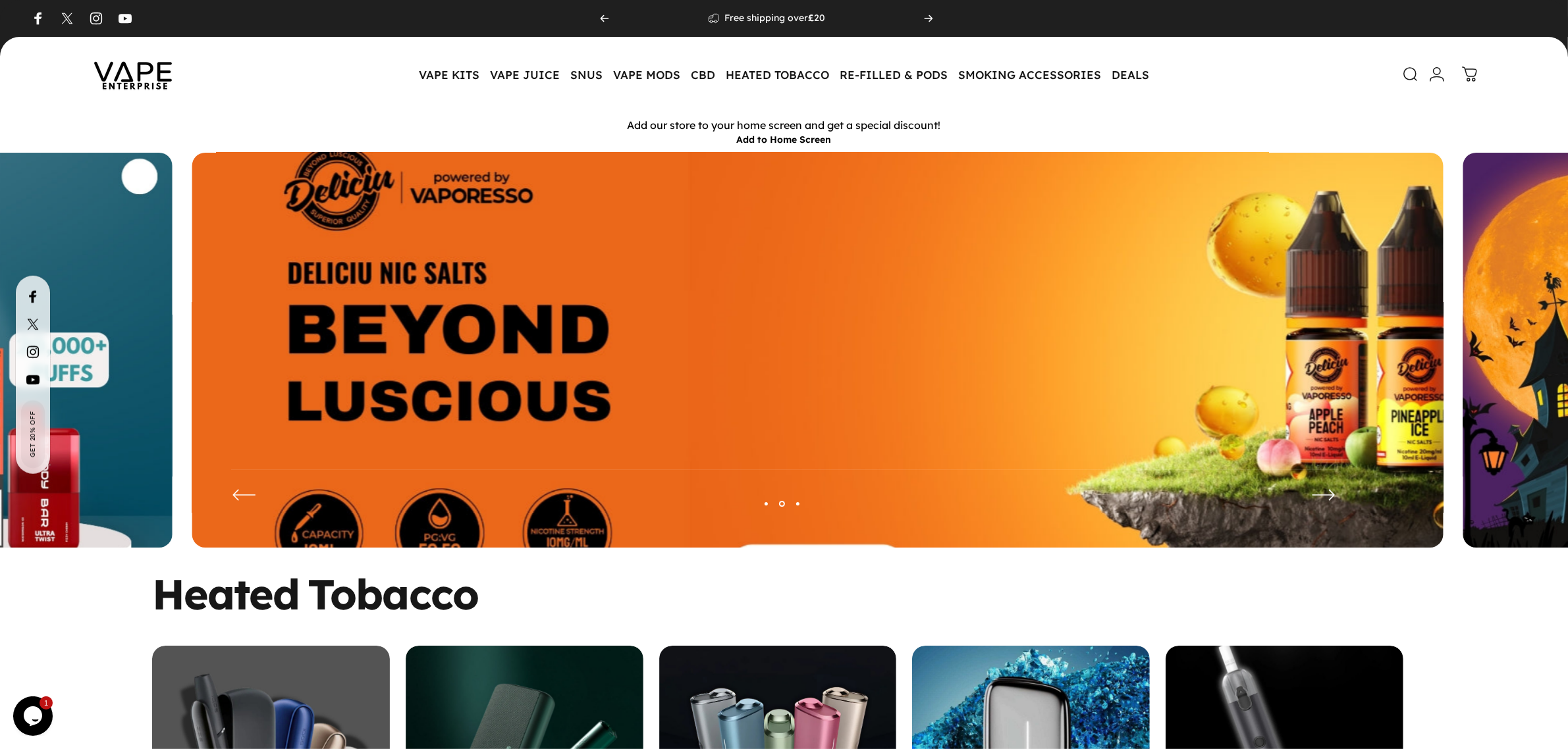
click at [460, 369] on img at bounding box center [817, 359] width 1626 height 539
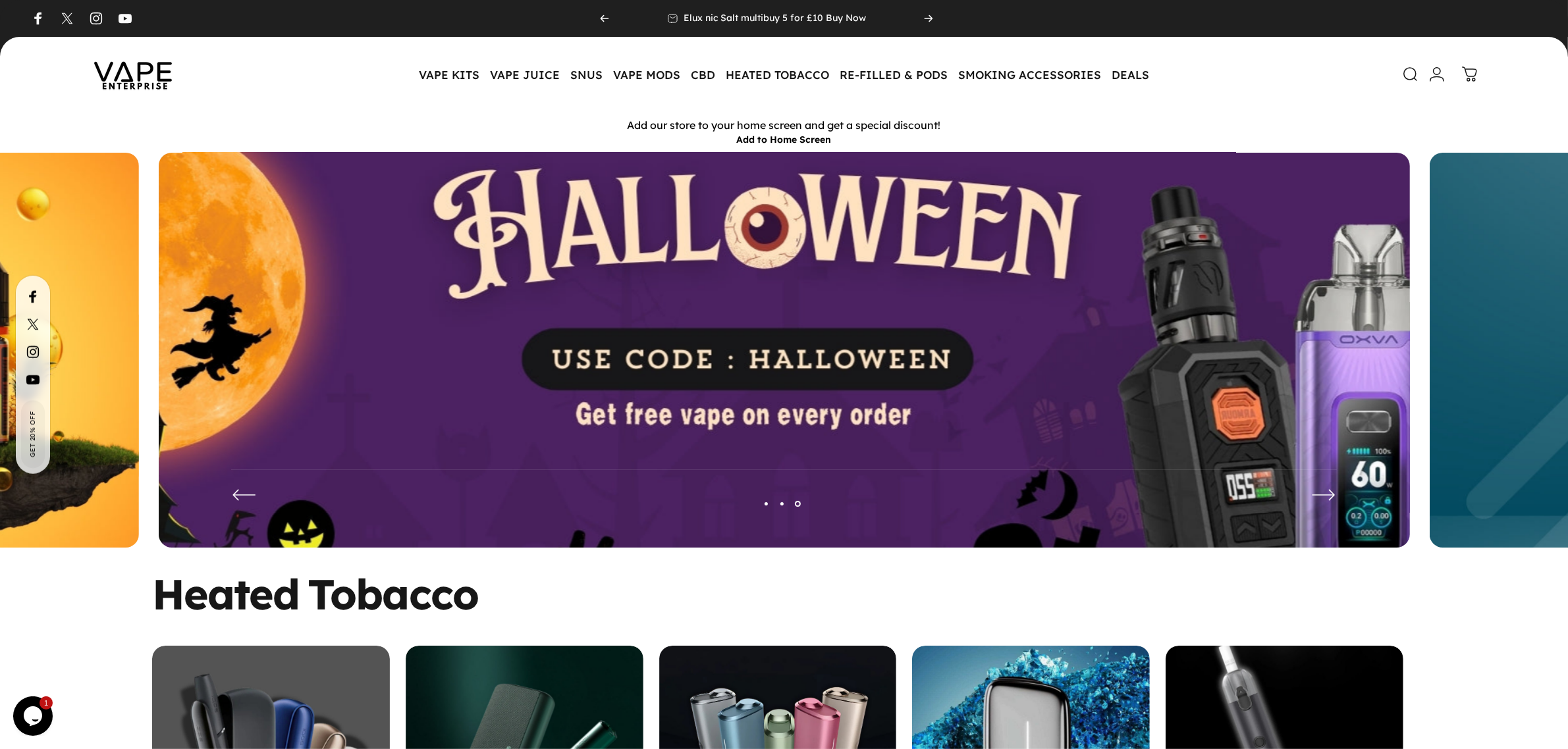
click at [1027, 372] on img at bounding box center [784, 359] width 1626 height 539
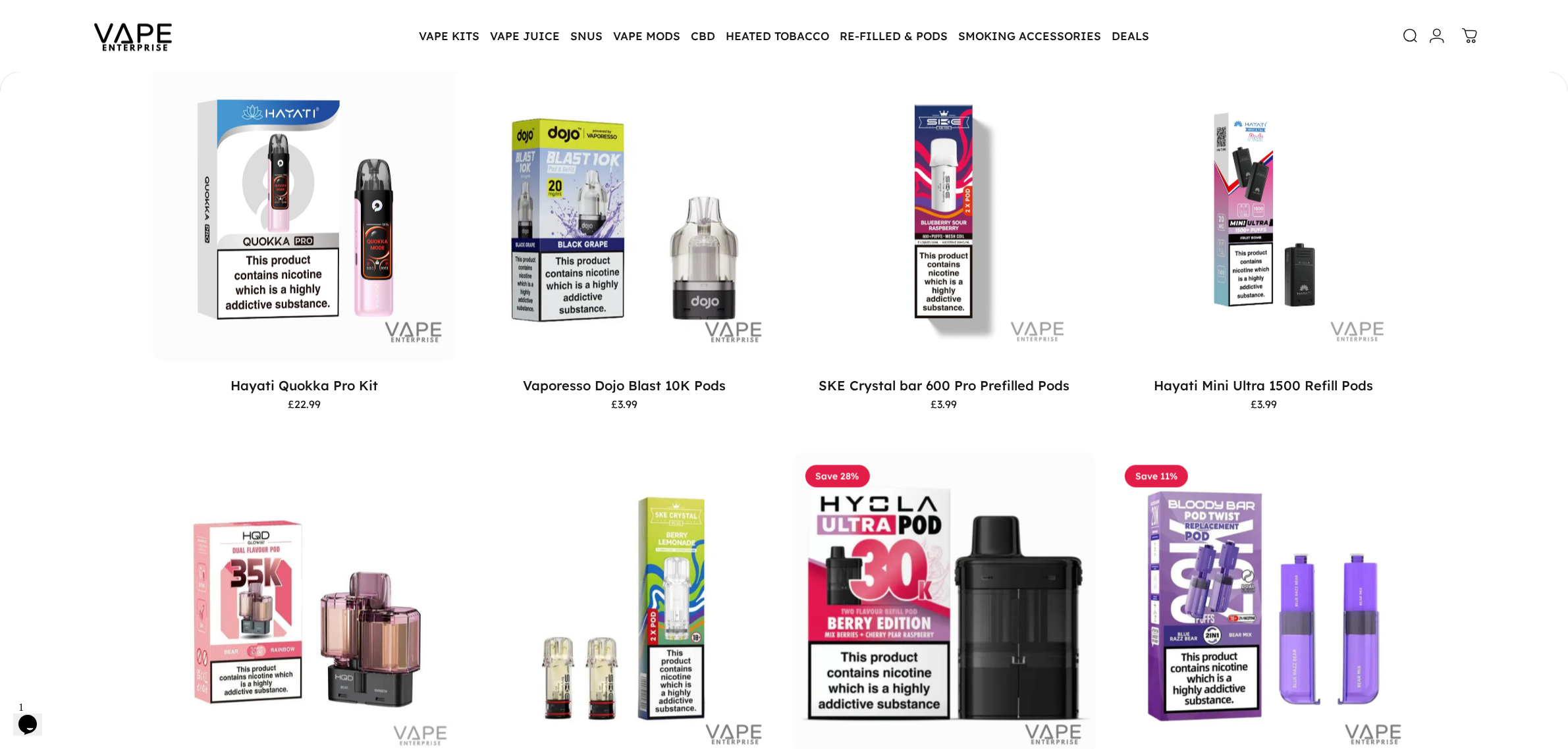
scroll to position [3289, 0]
